Goal: Transaction & Acquisition: Register for event/course

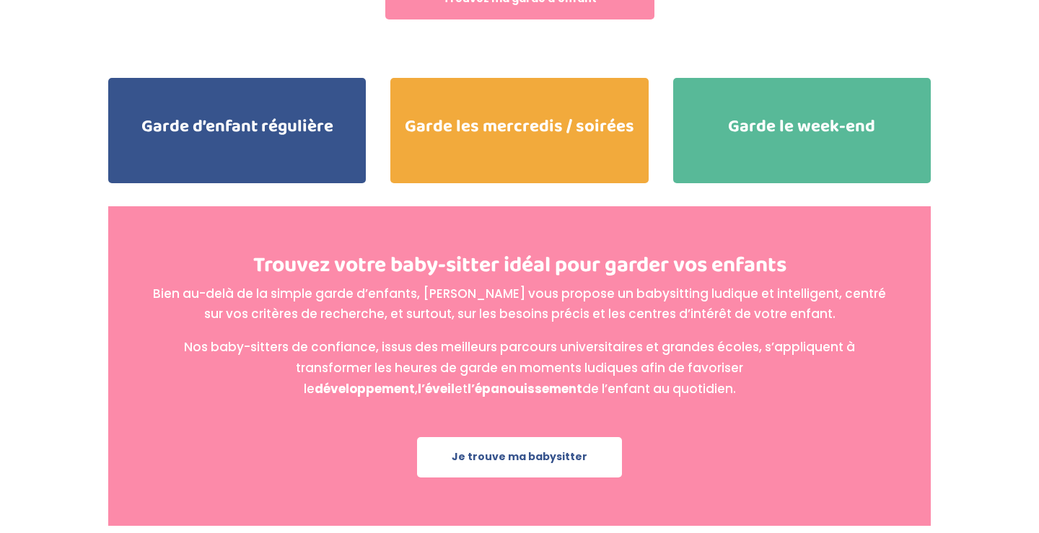
drag, startPoint x: 375, startPoint y: 527, endPoint x: 673, endPoint y: 528, distance: 298.1
copy div "Copyright © 2021 Kidlee, SAS. Tous droits réservés. #GardePositive"
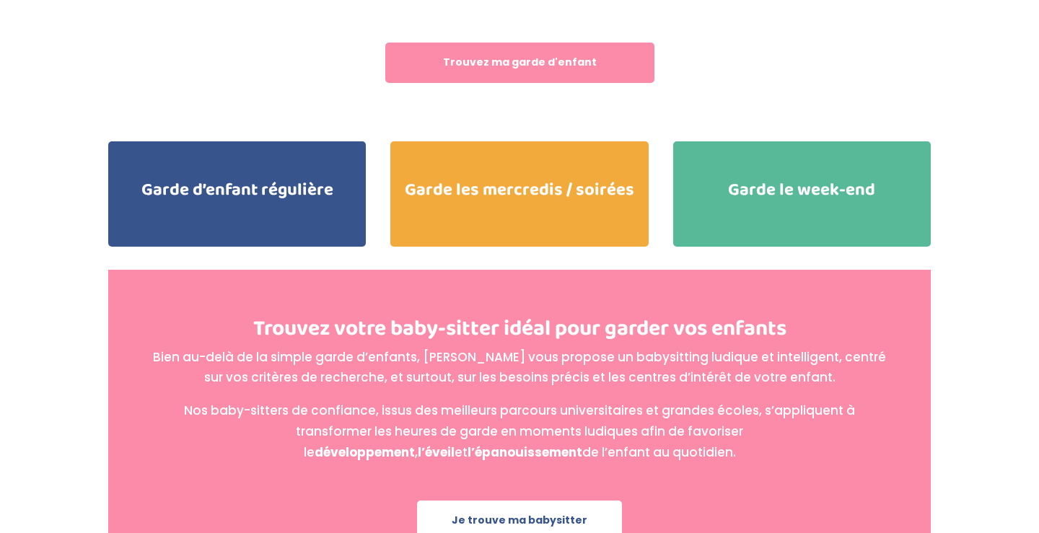
scroll to position [3245, 0]
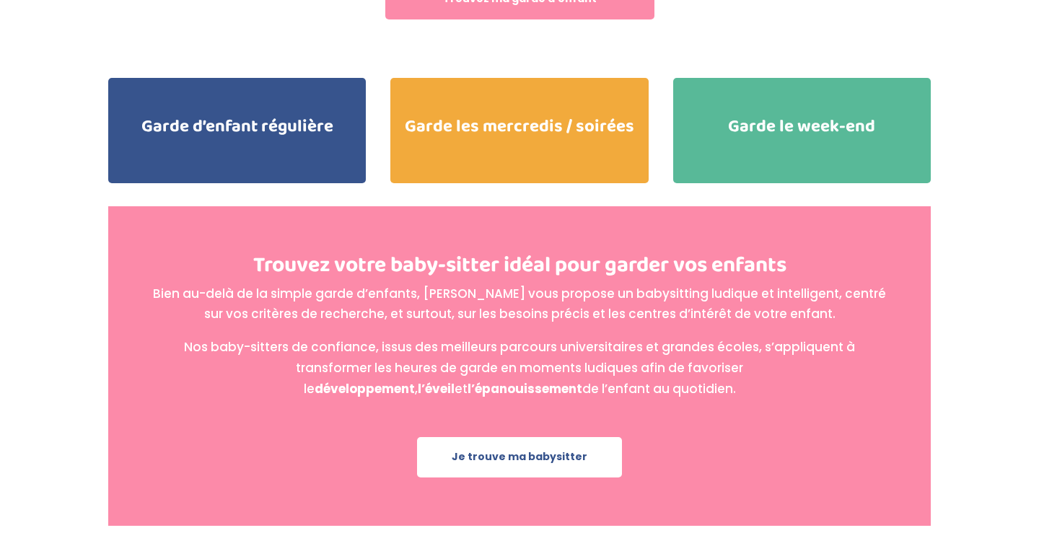
click at [544, 284] on p "Bien au-delà de la simple garde d’enfants, [PERSON_NAME] vous propose un babysi…" at bounding box center [520, 311] width 736 height 54
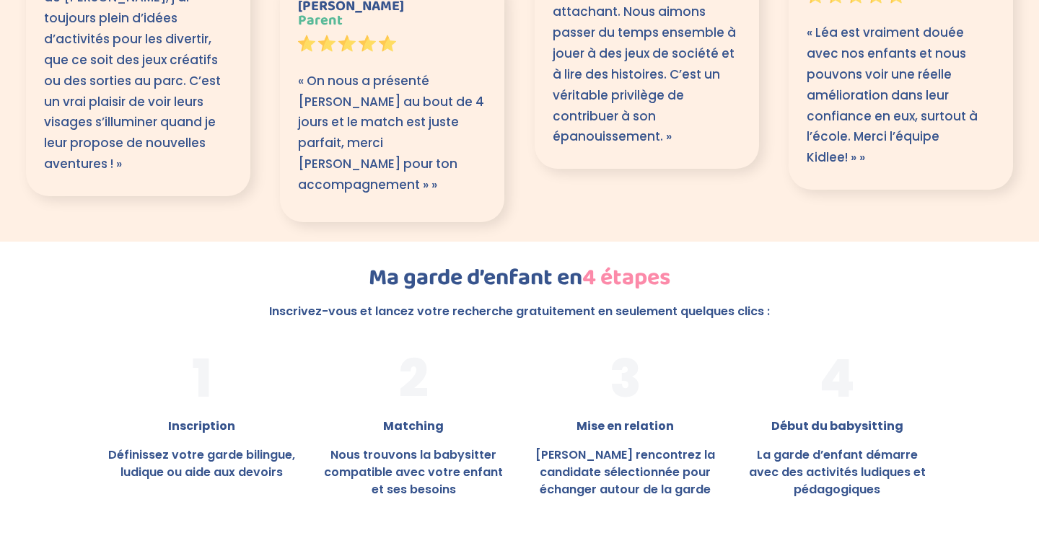
scroll to position [2279, 0]
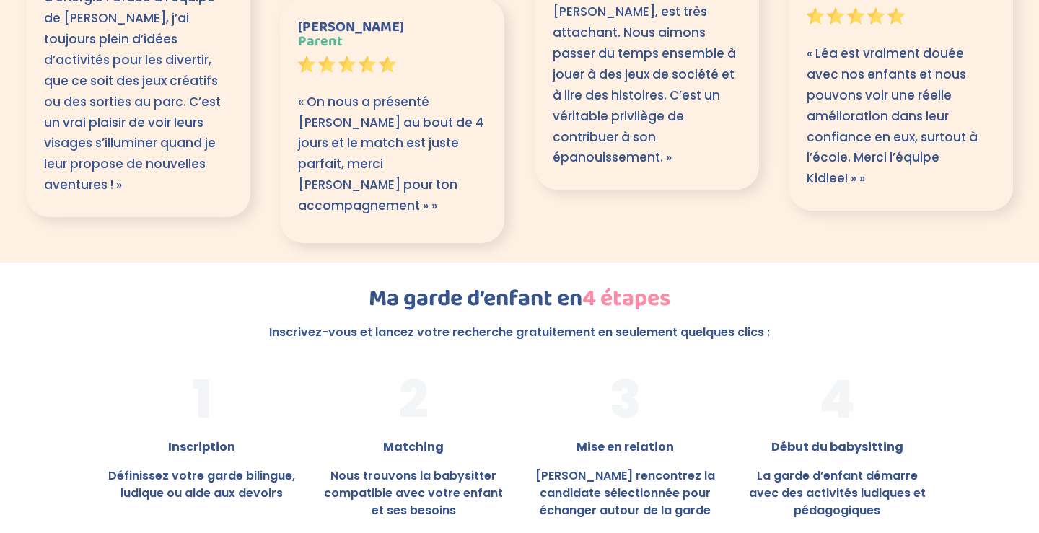
click at [214, 439] on strong "Inscription" at bounding box center [201, 447] width 67 height 17
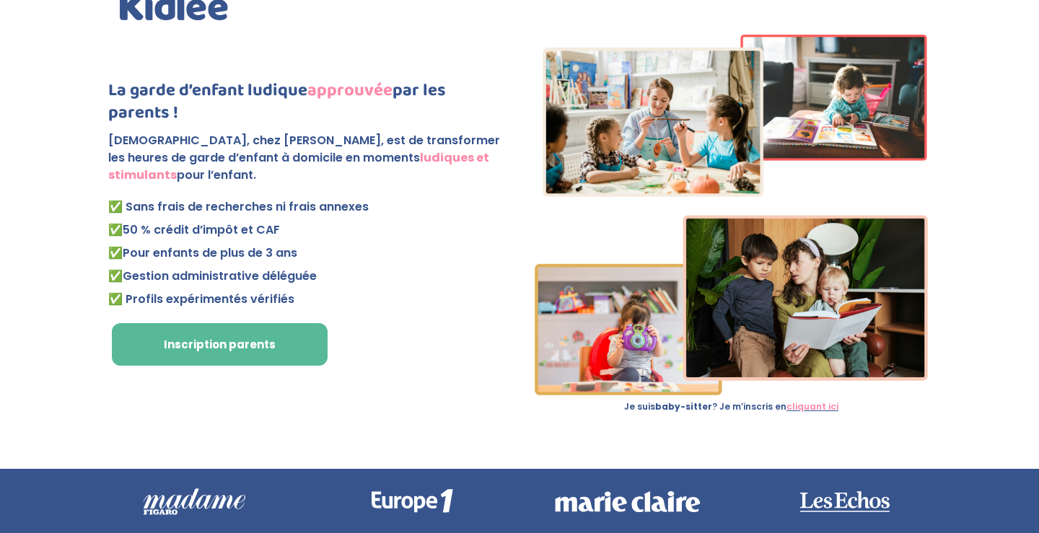
scroll to position [0, 0]
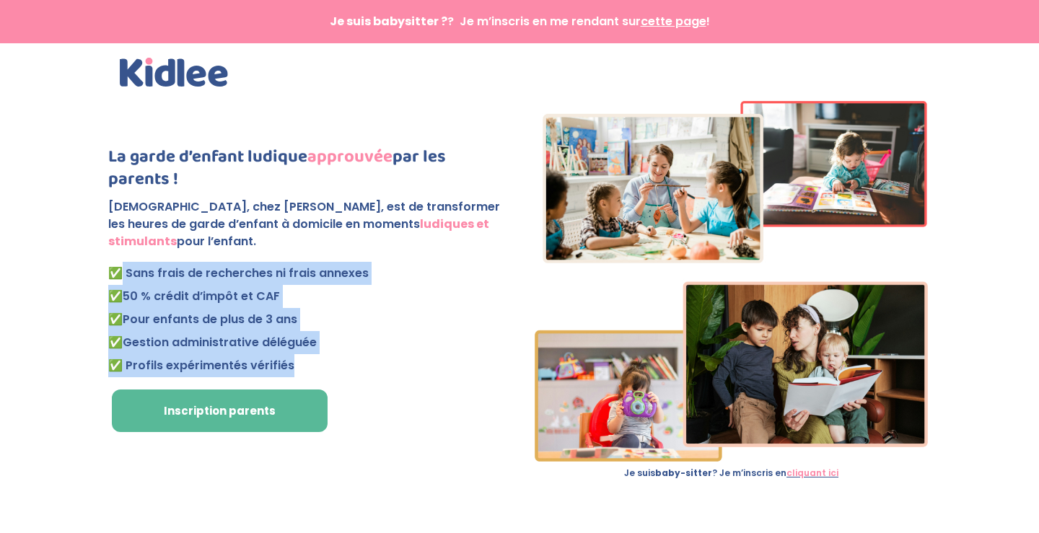
drag, startPoint x: 119, startPoint y: 268, endPoint x: 300, endPoint y: 383, distance: 214.9
click at [300, 383] on div "La garde d’enfant ludique approuvée par les parents ! Notre mission, chez [PERS…" at bounding box center [307, 289] width 399 height 287
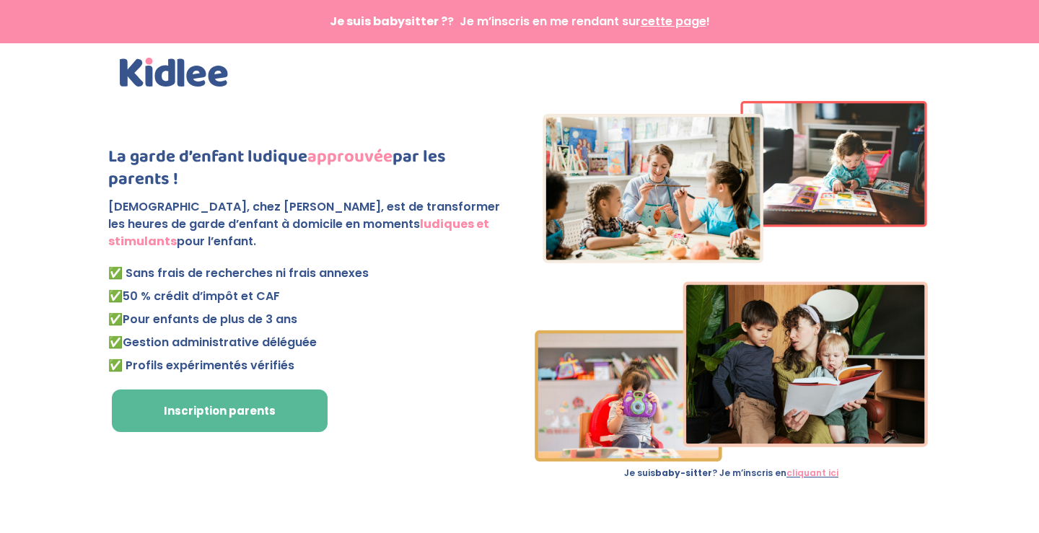
click at [264, 322] on p "✅ Sans frais de recherches ni frais annexes ✅ 50 % crédit d’impôt et CAF ✅ P ou…" at bounding box center [307, 319] width 399 height 115
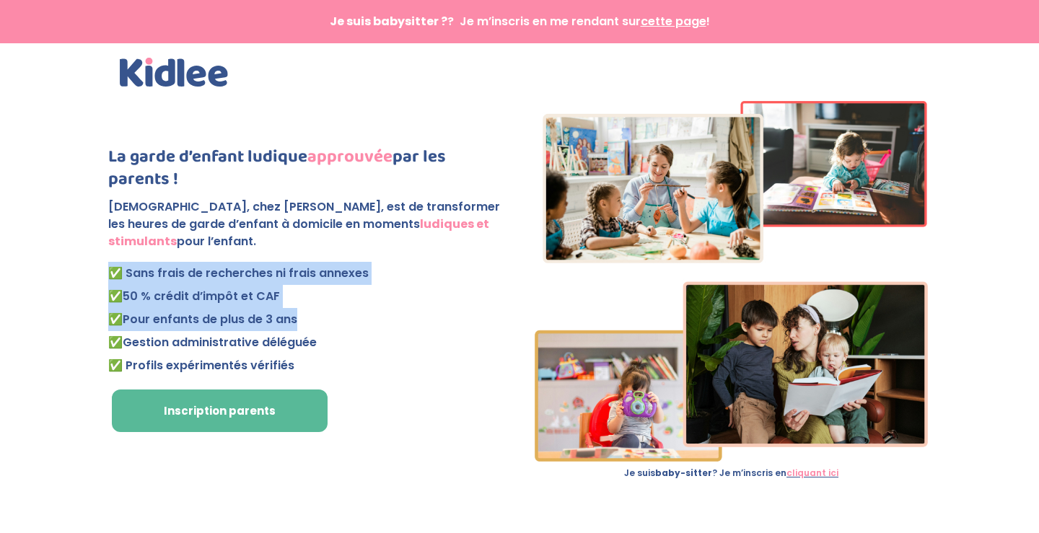
drag, startPoint x: 289, startPoint y: 320, endPoint x: 105, endPoint y: 270, distance: 191.4
copy p "✅ Sans frais de recherches ni frais annexes ✅ 50 % crédit d’impôt et CAF ✅ P ou…"
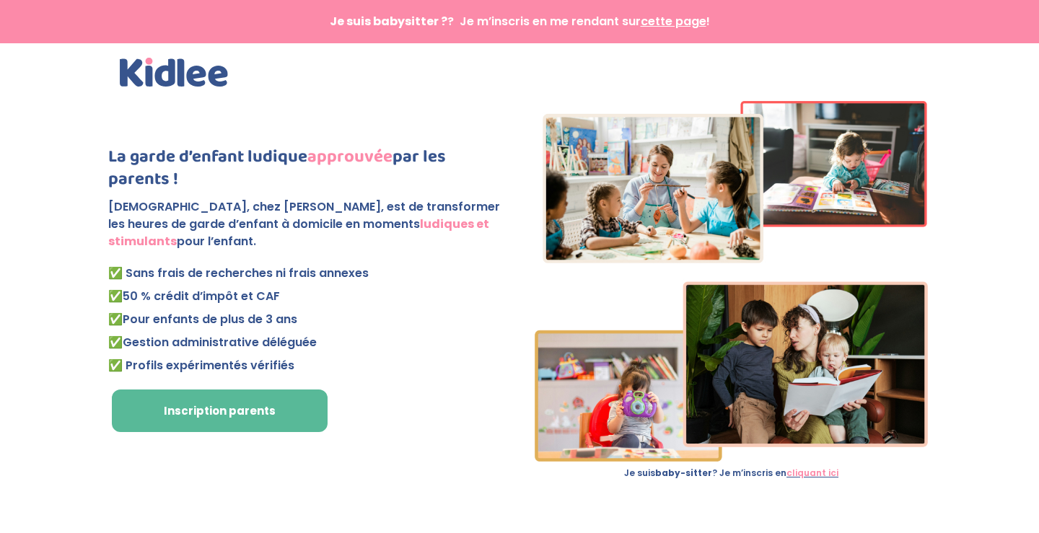
click at [375, 362] on p "✅ Sans frais de recherches ni frais annexes ✅ 50 % crédit d’impôt et CAF ✅ P ou…" at bounding box center [307, 319] width 399 height 115
click at [185, 71] on img at bounding box center [174, 72] width 108 height 29
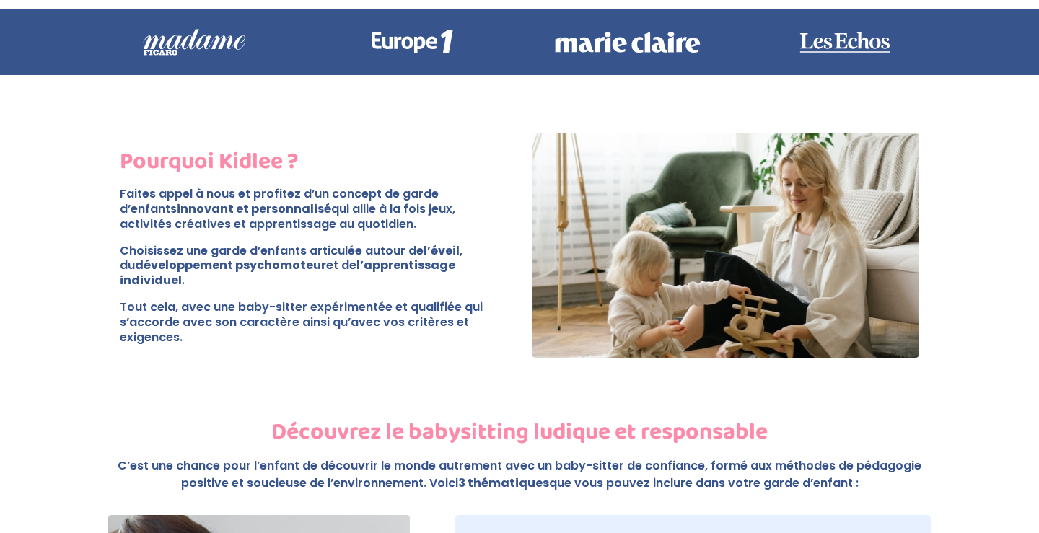
scroll to position [525, 0]
